Goal: Task Accomplishment & Management: Use online tool/utility

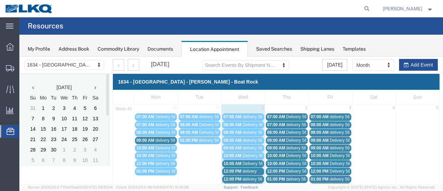
scroll to position [35, 0]
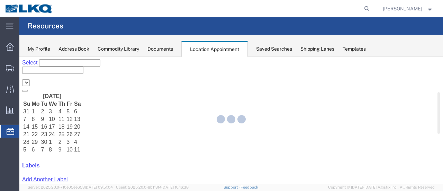
select select "28712"
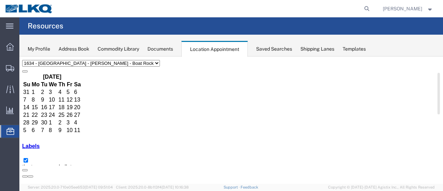
scroll to position [35, 0]
